Goal: Navigation & Orientation: Find specific page/section

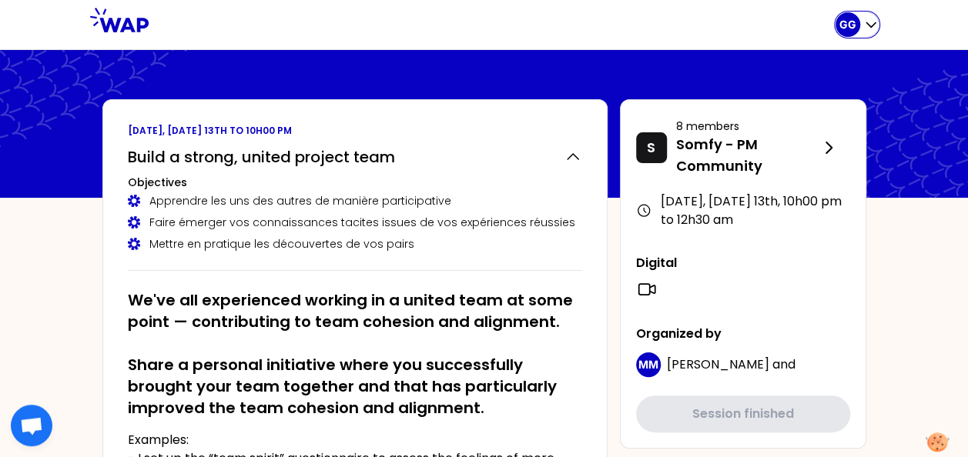
click at [867, 25] on icon "button" at bounding box center [870, 24] width 15 height 15
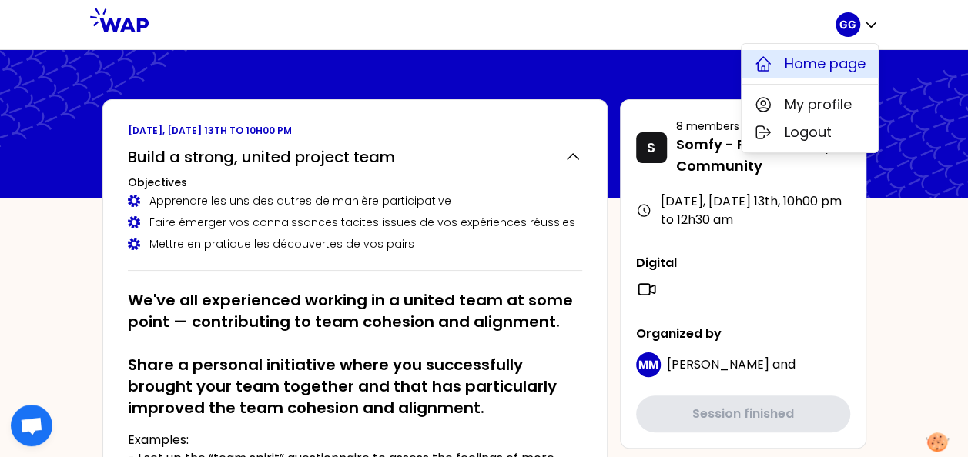
click at [825, 63] on span "Home page" at bounding box center [825, 64] width 81 height 22
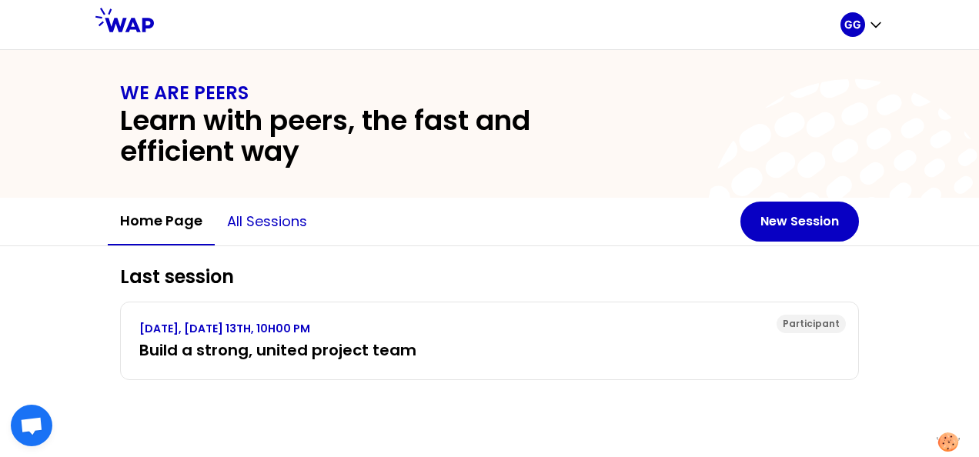
click at [282, 234] on button "All sessions" at bounding box center [267, 222] width 105 height 46
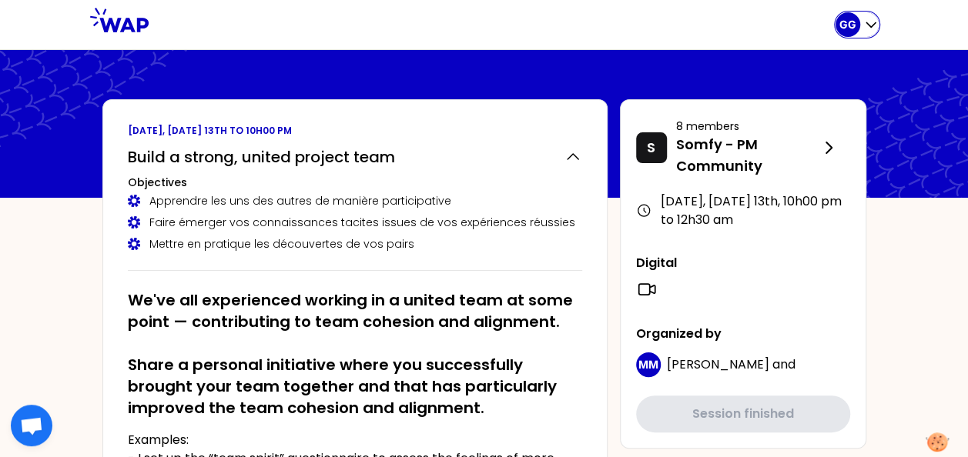
click at [863, 26] on icon "button" at bounding box center [870, 24] width 15 height 15
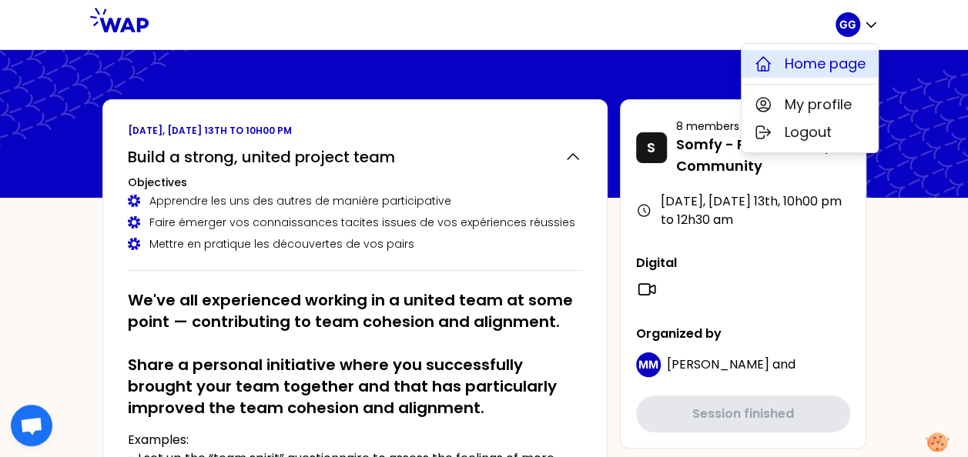
click at [836, 63] on span "Home page" at bounding box center [825, 64] width 81 height 22
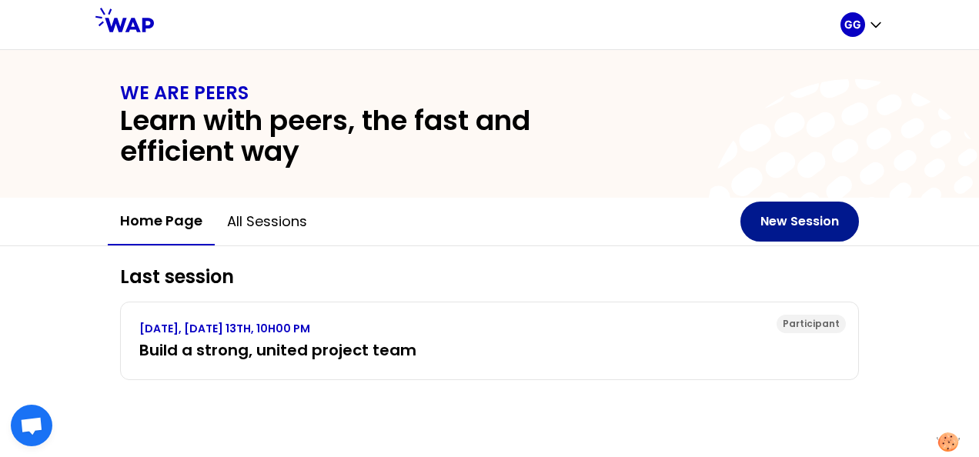
click at [779, 231] on button "New Session" at bounding box center [800, 222] width 119 height 40
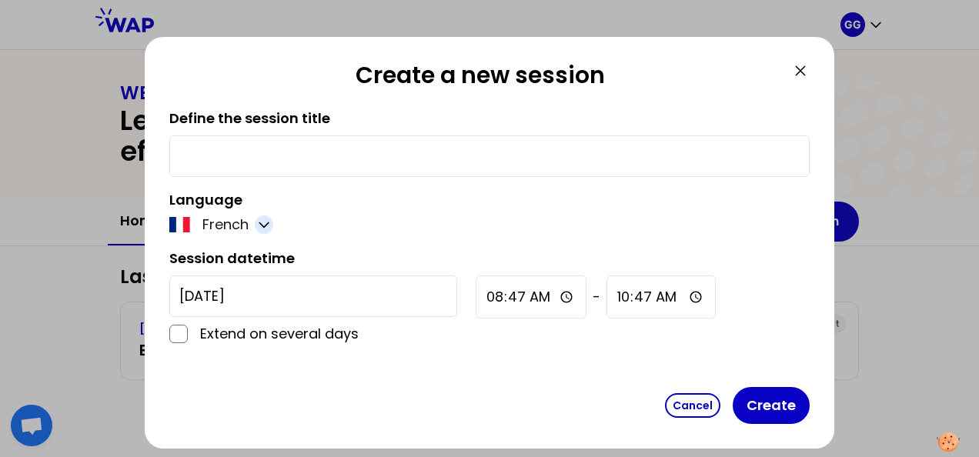
click at [261, 222] on icon "button" at bounding box center [263, 224] width 15 height 15
click at [231, 261] on span "English" at bounding box center [236, 263] width 47 height 22
click at [806, 74] on icon at bounding box center [800, 71] width 18 height 18
